Goal: Check status

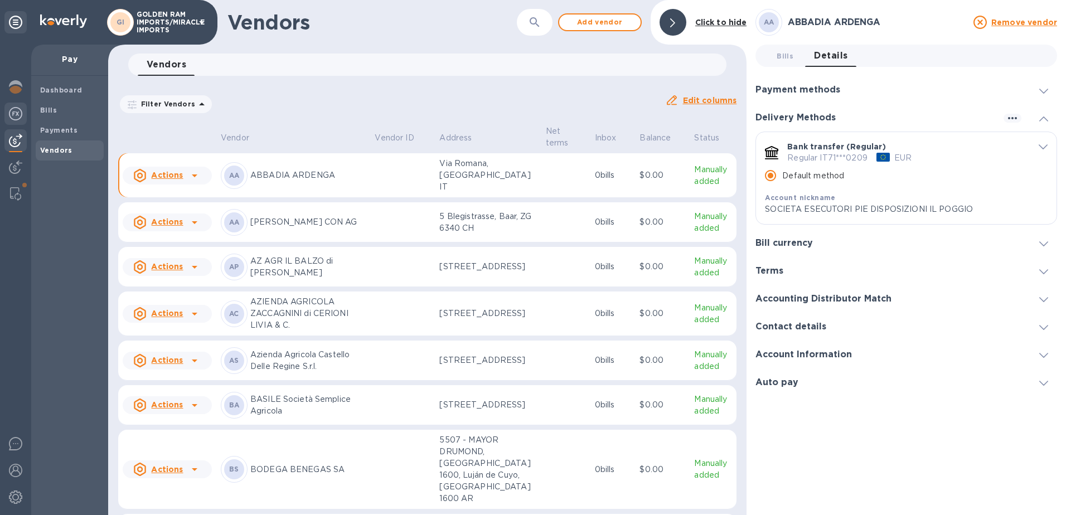
click at [17, 116] on img at bounding box center [15, 113] width 13 height 13
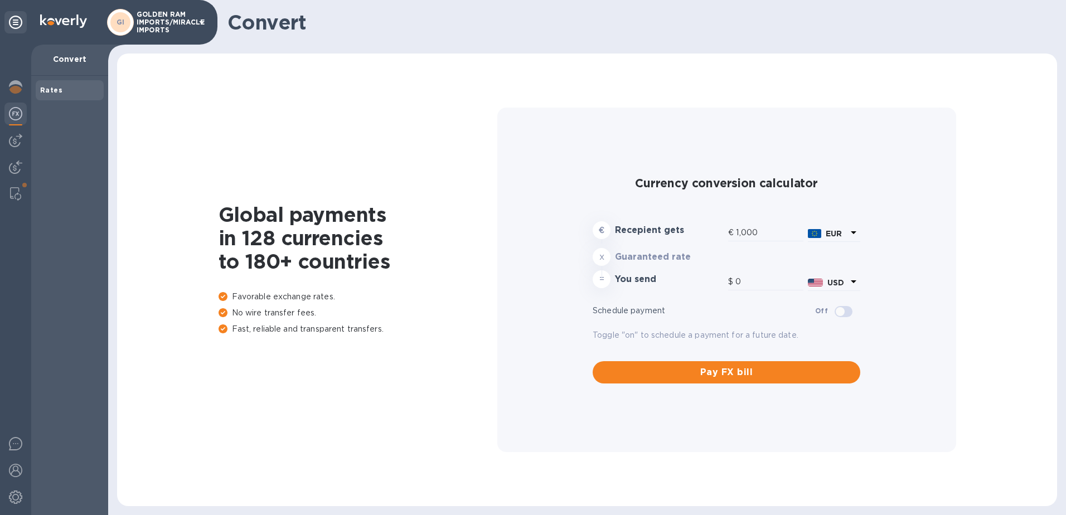
type input "1,170.74"
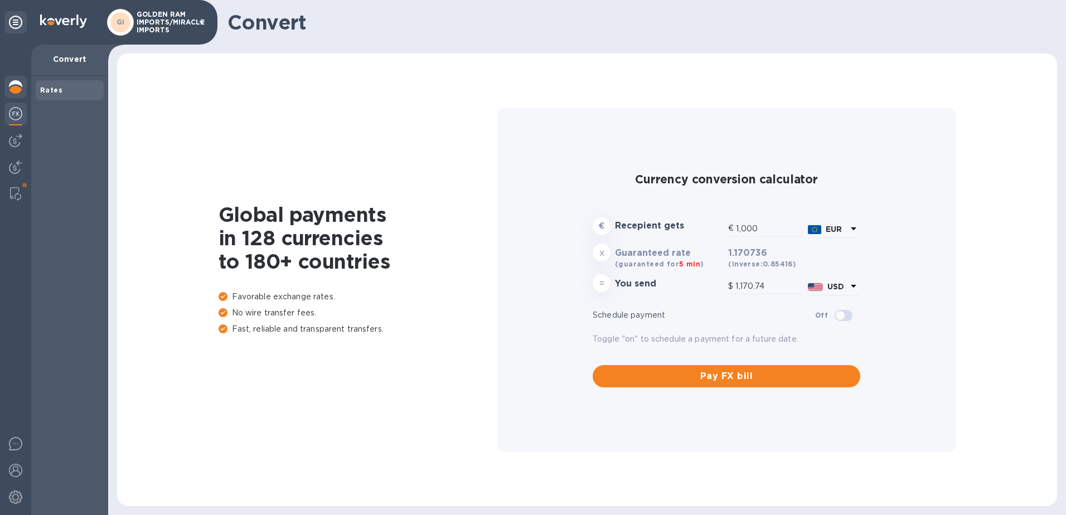
click at [17, 85] on img at bounding box center [15, 86] width 13 height 13
